Goal: Obtain resource: Download file/media

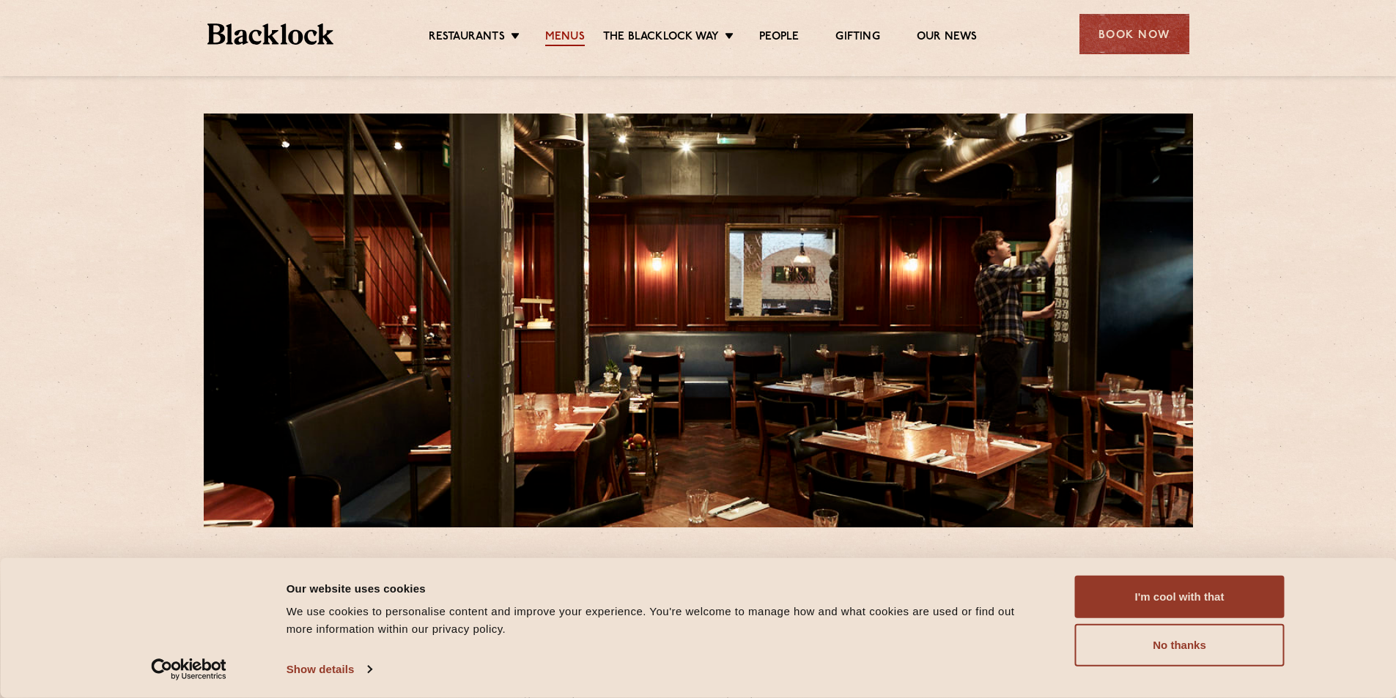
click at [568, 34] on link "Menus" at bounding box center [565, 38] width 40 height 16
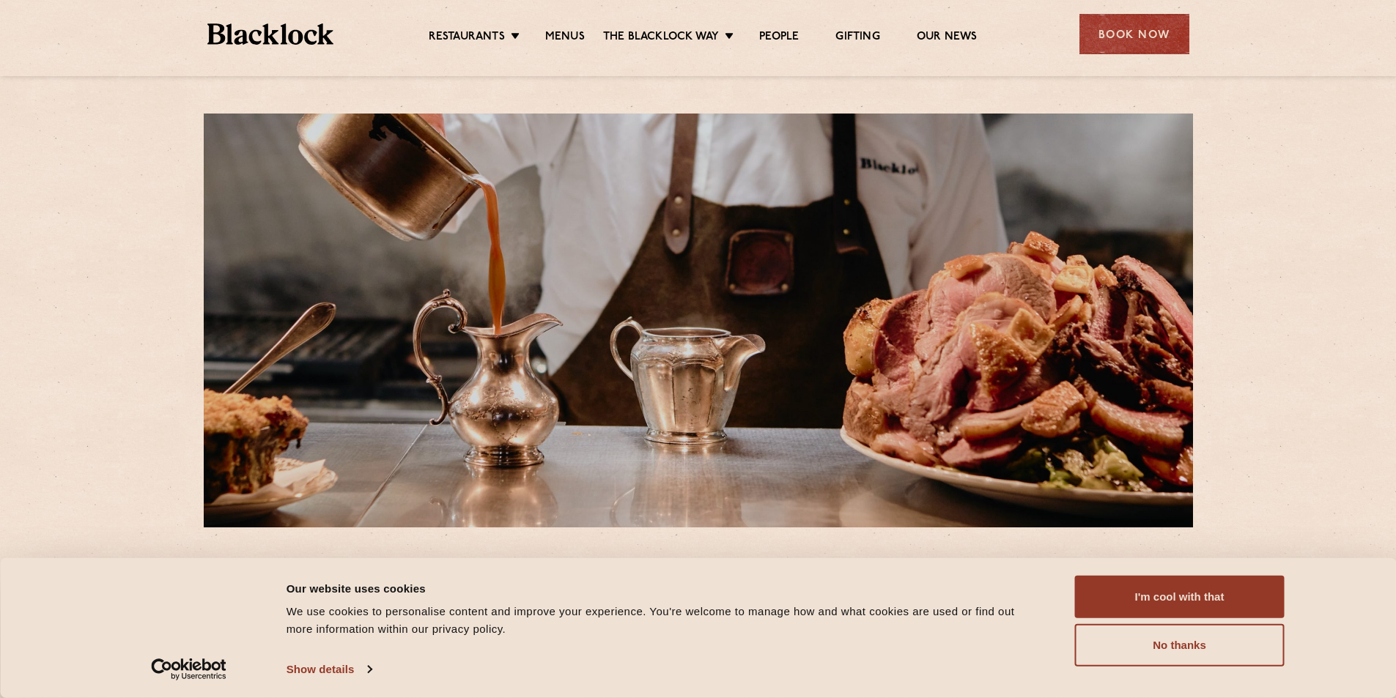
scroll to position [293, 0]
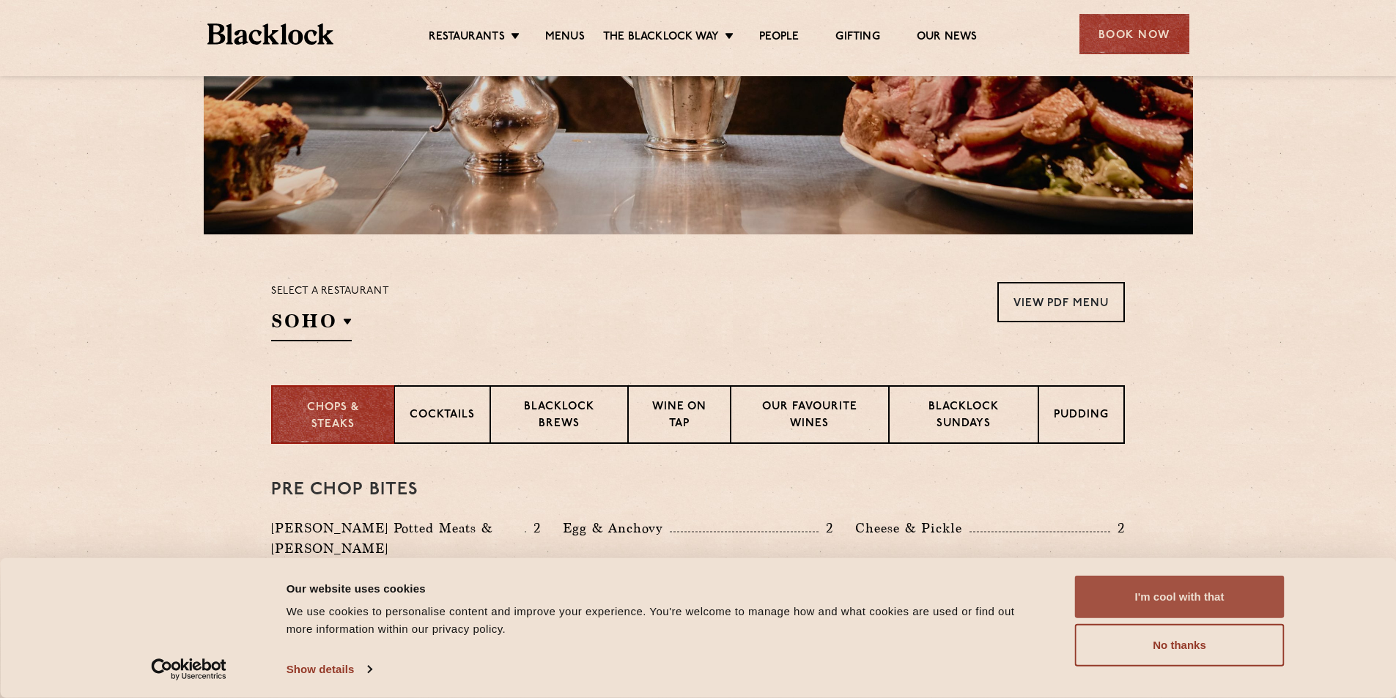
click at [1129, 594] on button "I'm cool with that" at bounding box center [1180, 597] width 210 height 43
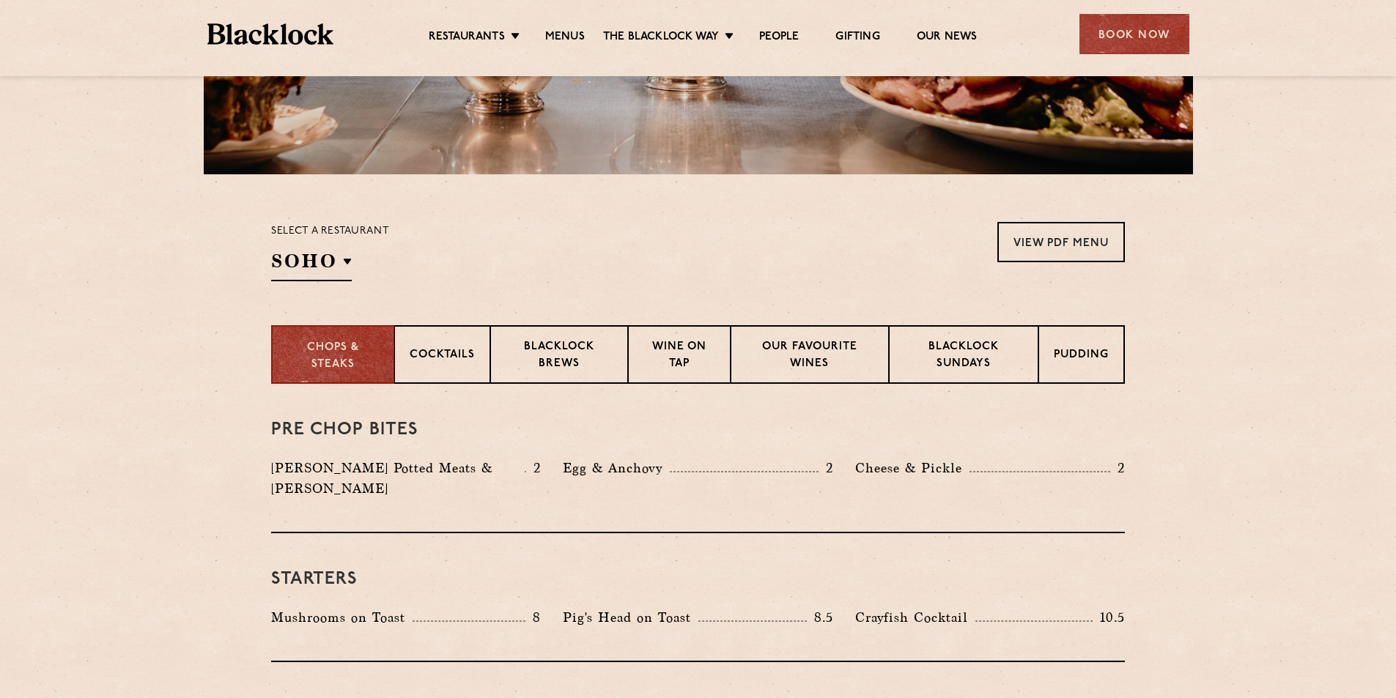
scroll to position [440, 0]
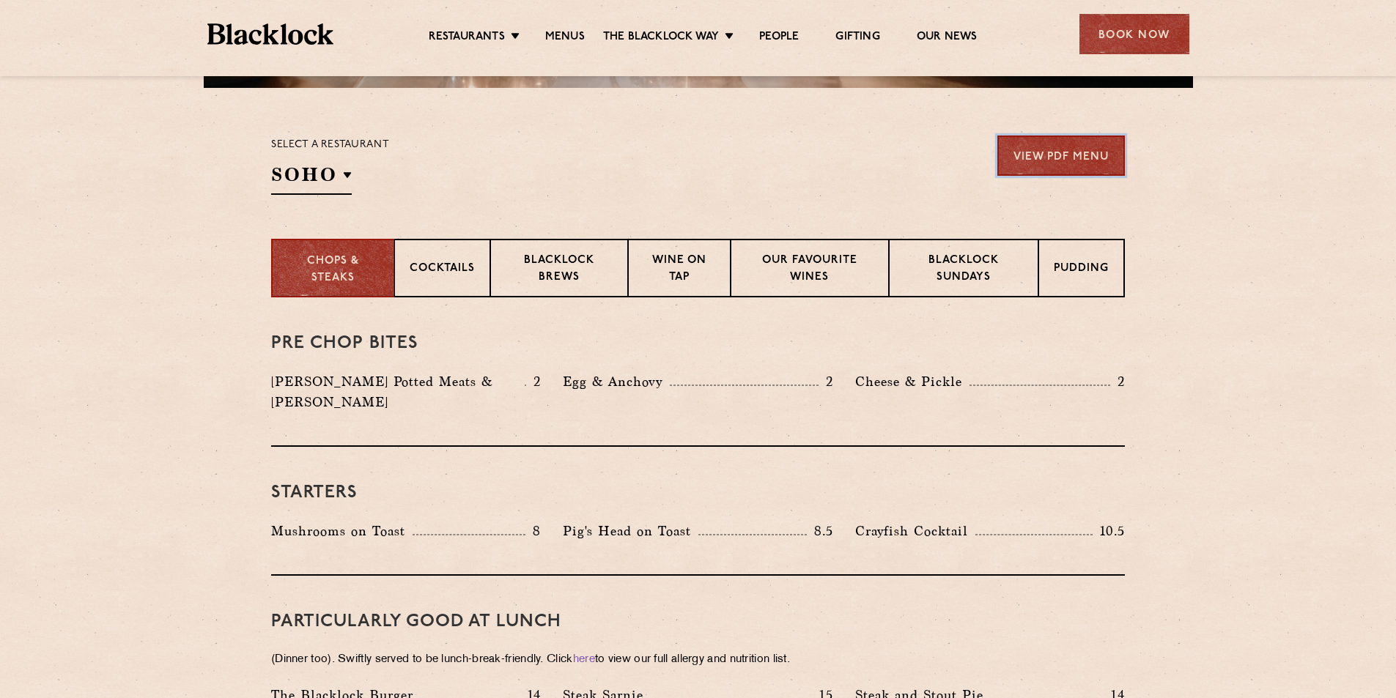
click at [1060, 147] on link "View PDF Menu" at bounding box center [1061, 156] width 128 height 40
